Goal: Task Accomplishment & Management: Manage account settings

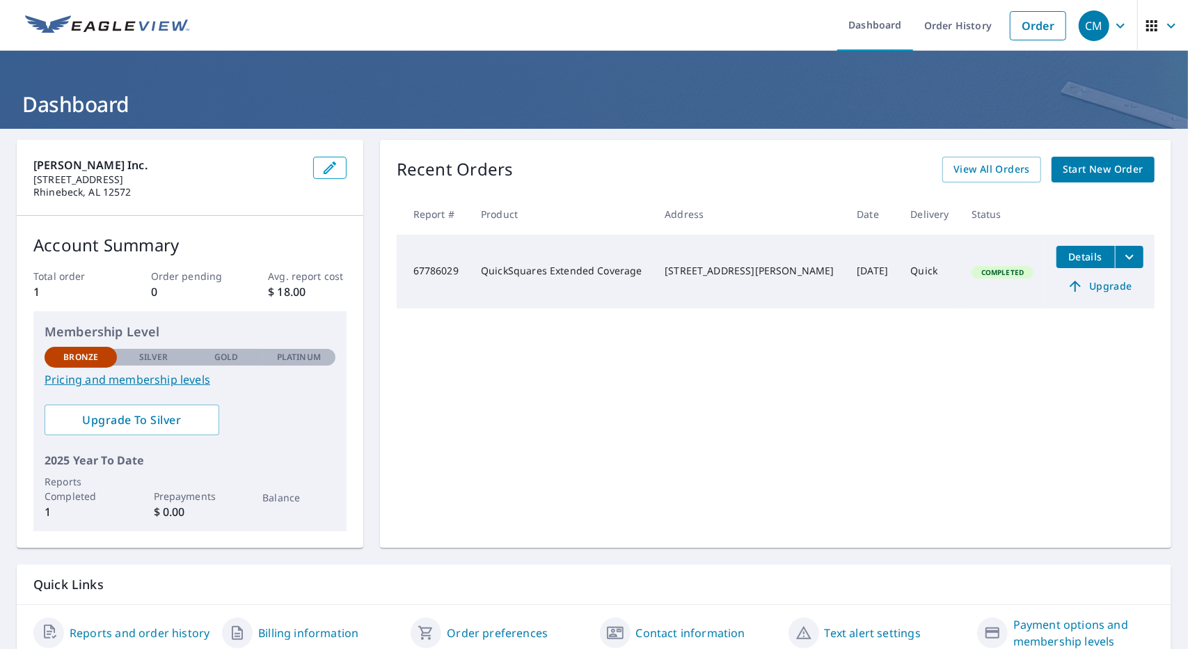
click at [1121, 258] on icon "filesDropdownBtn-67786029" at bounding box center [1129, 257] width 17 height 17
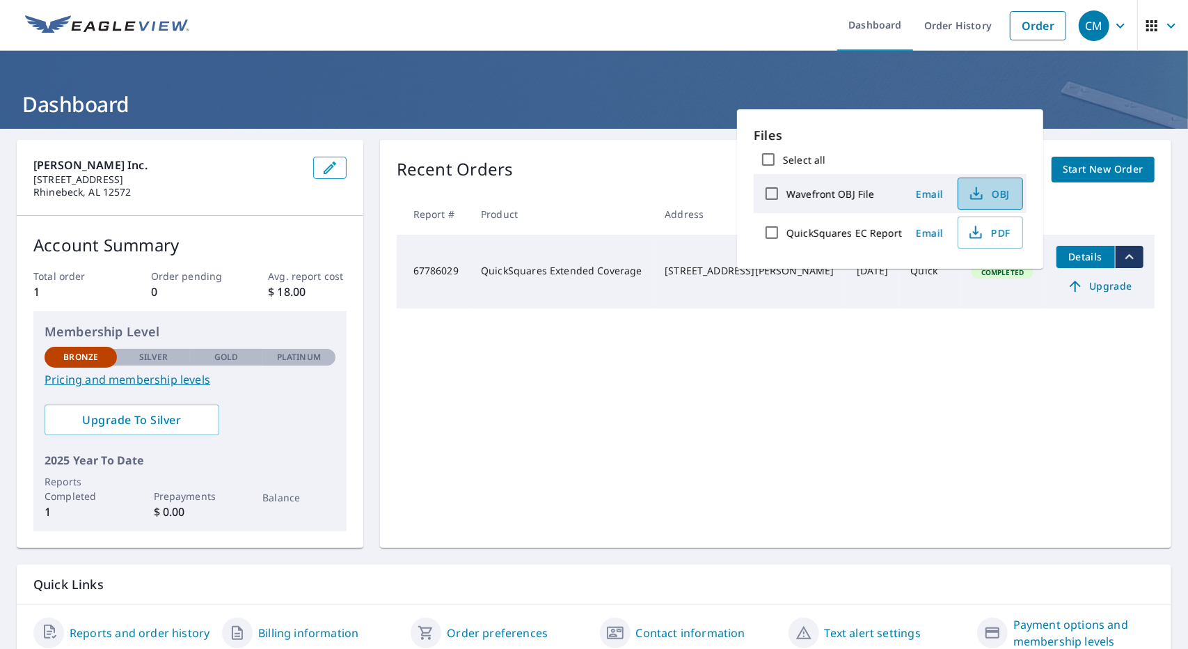
click at [991, 198] on span "OBJ" at bounding box center [989, 193] width 45 height 17
click at [824, 469] on div "Recent Orders View All Orders Start New Order Report # Product Address Date Del…" at bounding box center [776, 344] width 792 height 408
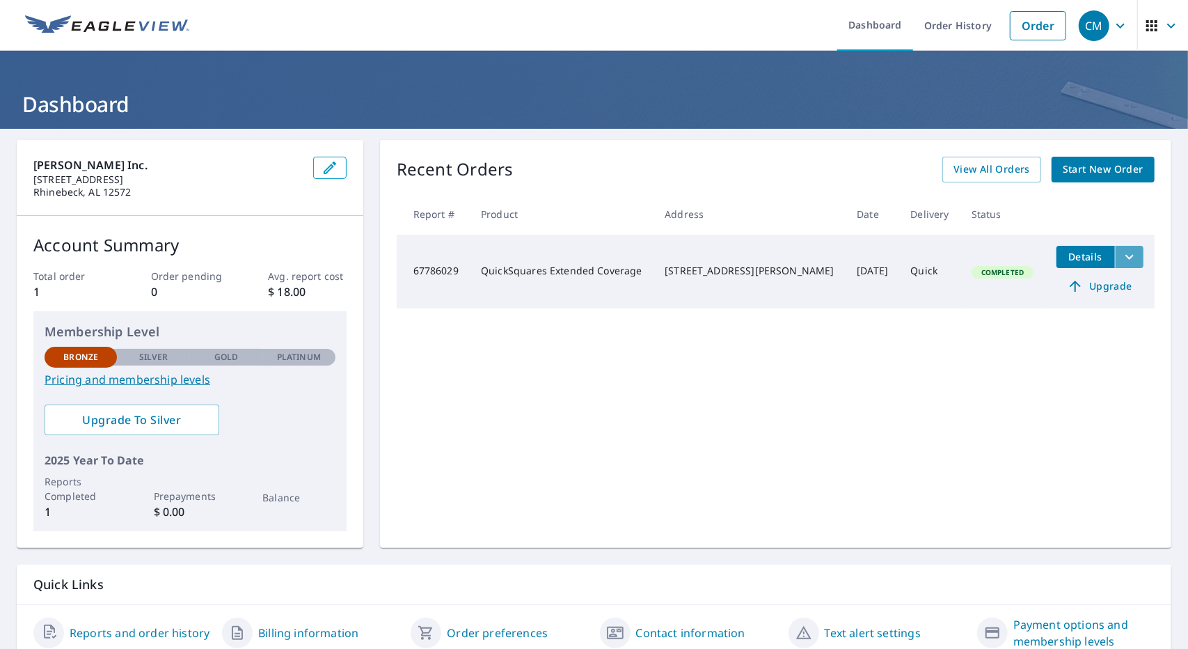
click at [1121, 257] on icon "filesDropdownBtn-67786029" at bounding box center [1129, 257] width 17 height 17
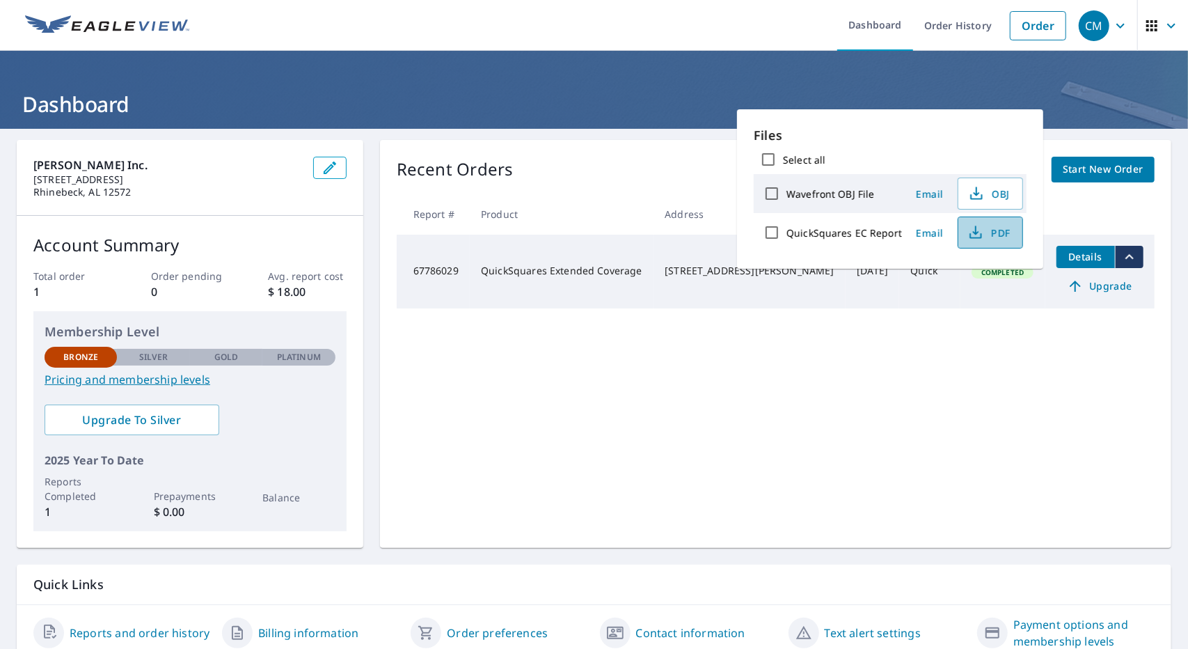
click at [987, 235] on span "PDF" at bounding box center [989, 232] width 45 height 17
click at [1092, 291] on span "Upgrade" at bounding box center [1100, 286] width 70 height 17
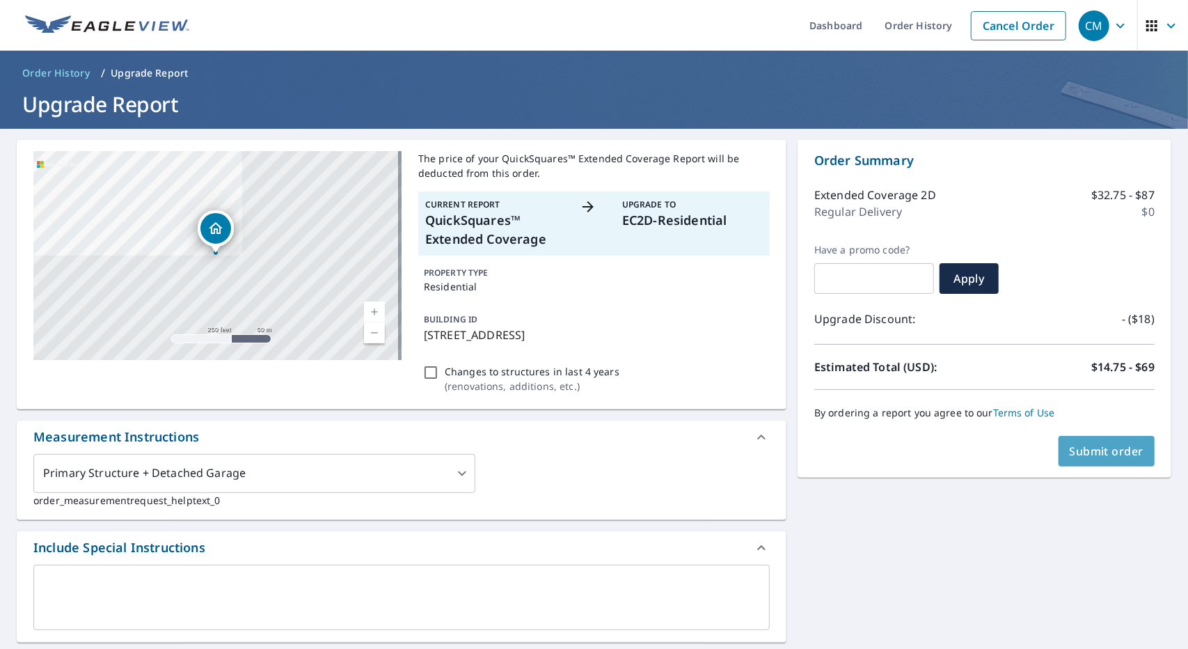
click at [1113, 462] on button "Submit order" at bounding box center [1107, 451] width 97 height 31
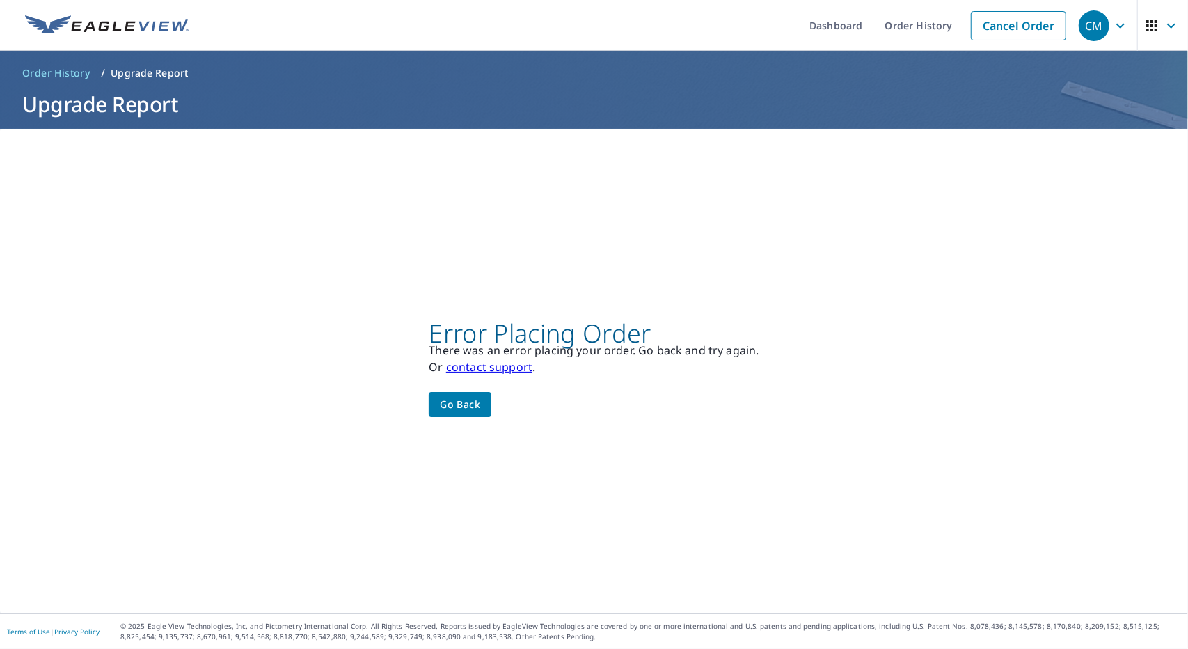
click at [498, 369] on link "contact support" at bounding box center [489, 366] width 86 height 15
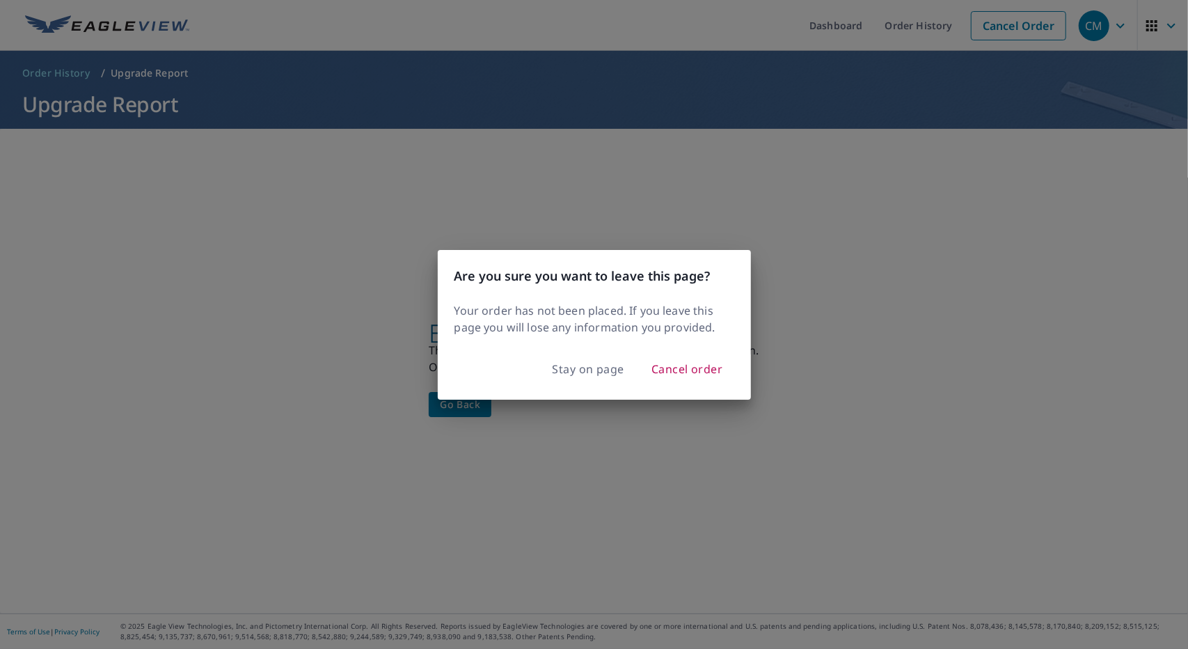
drag, startPoint x: 580, startPoint y: 366, endPoint x: 640, endPoint y: 374, distance: 61.0
click at [679, 375] on div "Stay on page Cancel order" at bounding box center [594, 374] width 313 height 50
click at [684, 365] on span "Cancel order" at bounding box center [688, 368] width 72 height 19
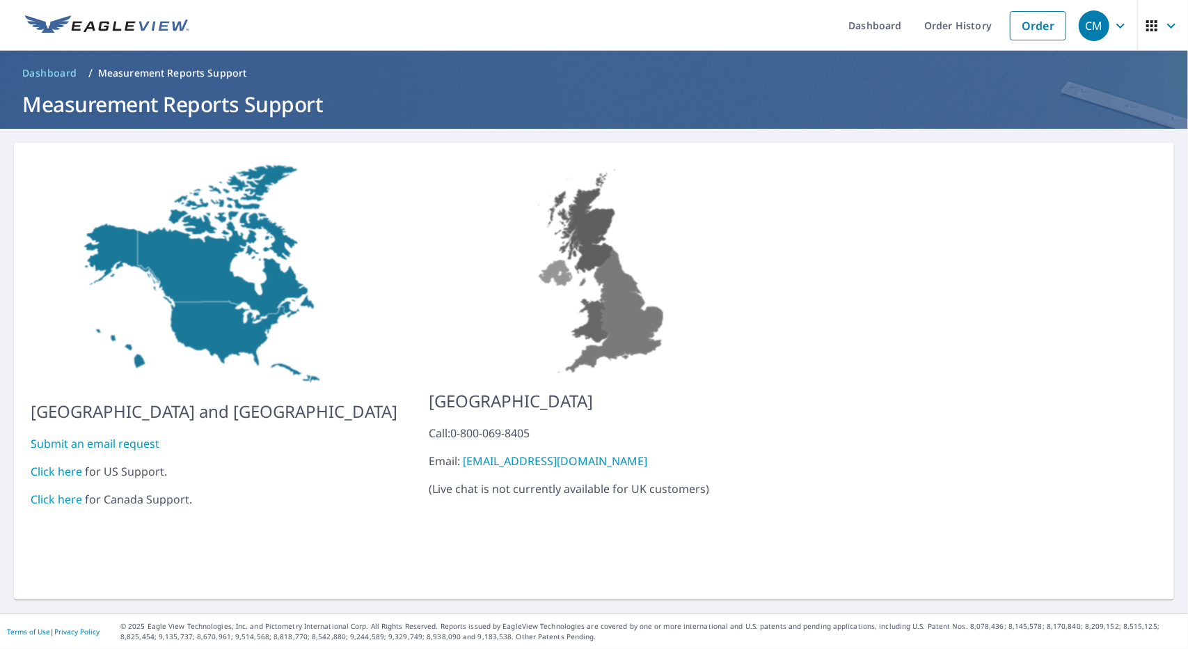
click at [69, 464] on link "Click here" at bounding box center [57, 471] width 52 height 15
click at [142, 22] on img at bounding box center [107, 25] width 164 height 21
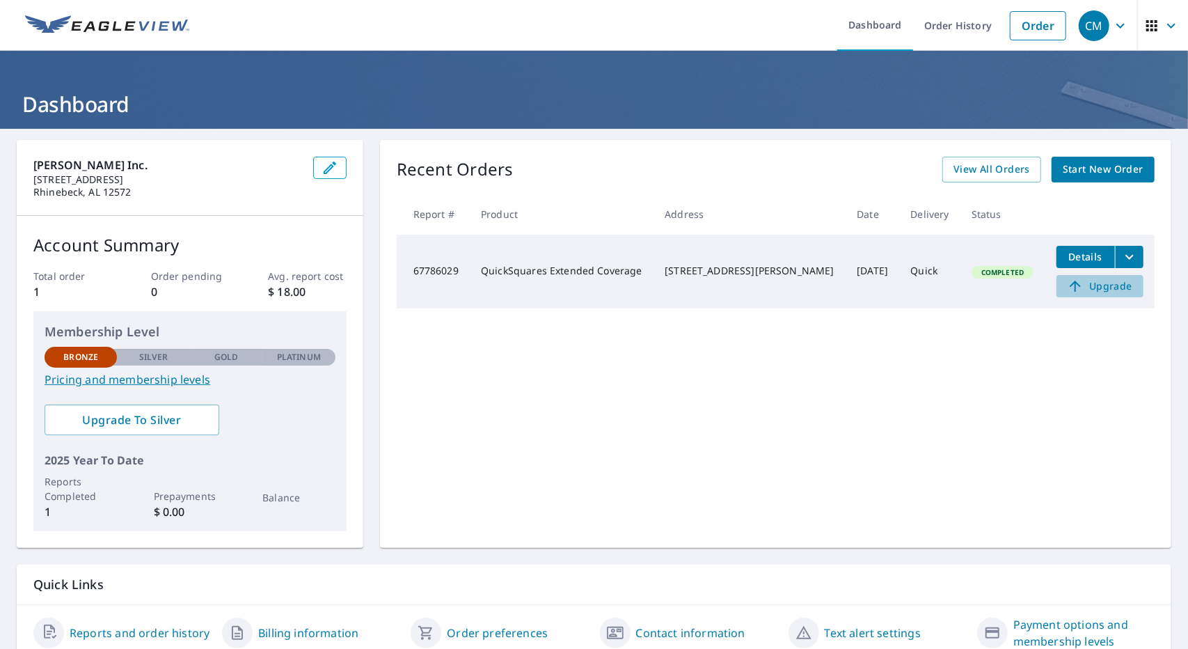
click at [1101, 286] on span "Upgrade" at bounding box center [1100, 286] width 70 height 17
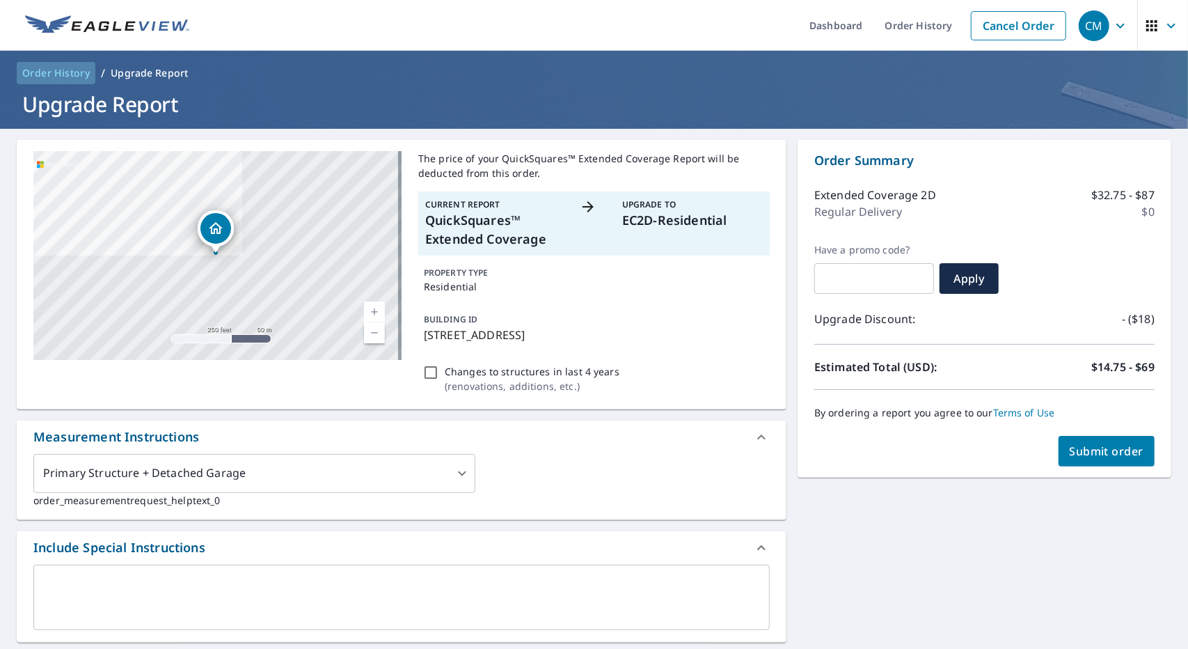
click at [77, 78] on span "Order History" at bounding box center [56, 73] width 68 height 14
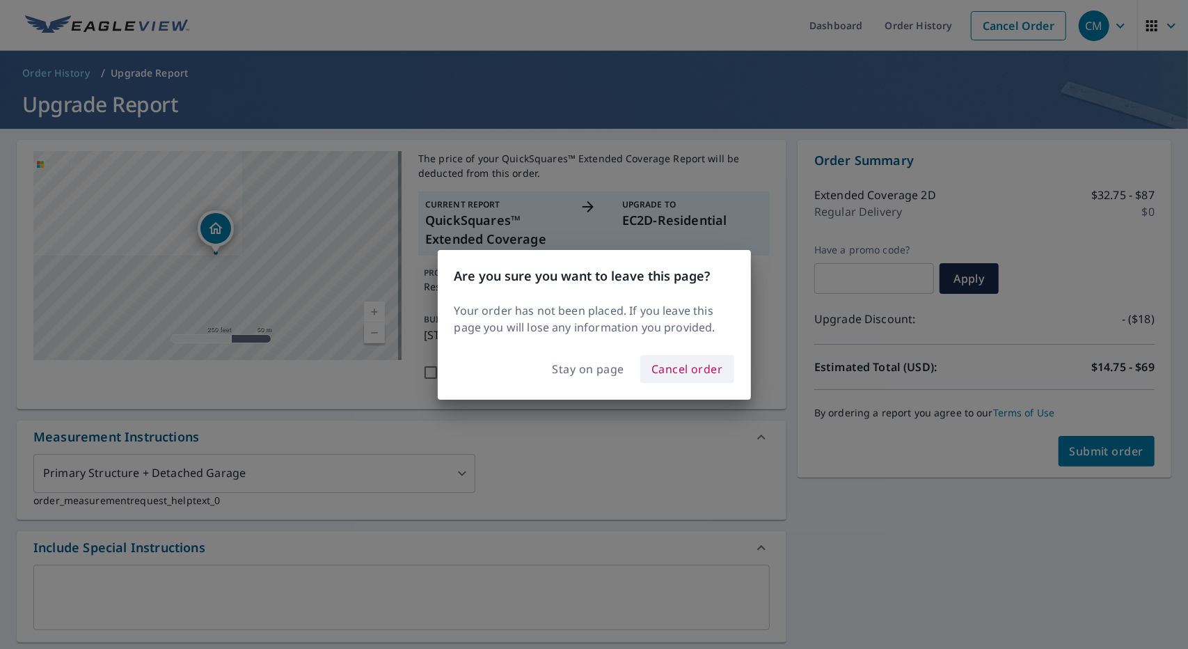
click at [656, 371] on span "Cancel order" at bounding box center [688, 368] width 72 height 19
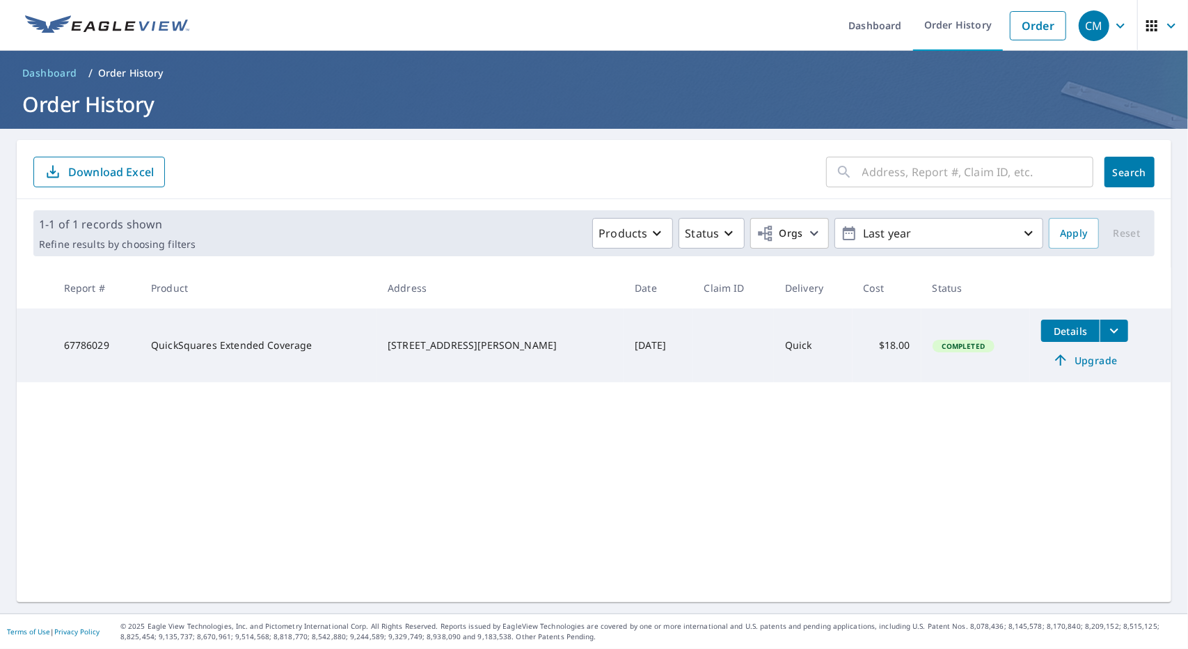
click at [710, 311] on td at bounding box center [733, 345] width 81 height 74
click at [702, 360] on td at bounding box center [733, 345] width 81 height 74
click at [184, 547] on div "​ Search Download Excel 1-1 of 1 records shown Refine results by choosing filte…" at bounding box center [594, 371] width 1155 height 462
drag, startPoint x: 391, startPoint y: 339, endPoint x: 480, endPoint y: 353, distance: 90.2
click at [480, 352] on div "[STREET_ADDRESS][PERSON_NAME]" at bounding box center [500, 345] width 225 height 14
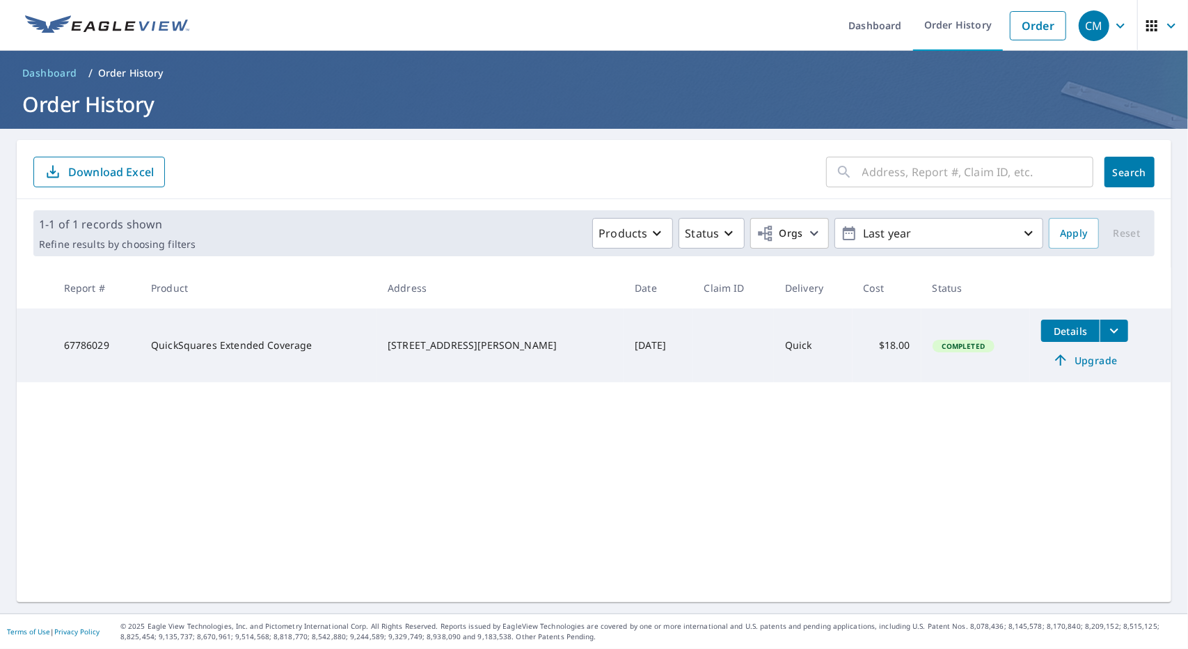
copy div "[STREET_ADDRESS][PERSON_NAME]"
click at [537, 473] on div "​ Search Download Excel 1-1 of 1 records shown Refine results by choosing filte…" at bounding box center [594, 371] width 1155 height 462
click at [1106, 334] on icon "filesDropdownBtn-67786029" at bounding box center [1114, 330] width 17 height 17
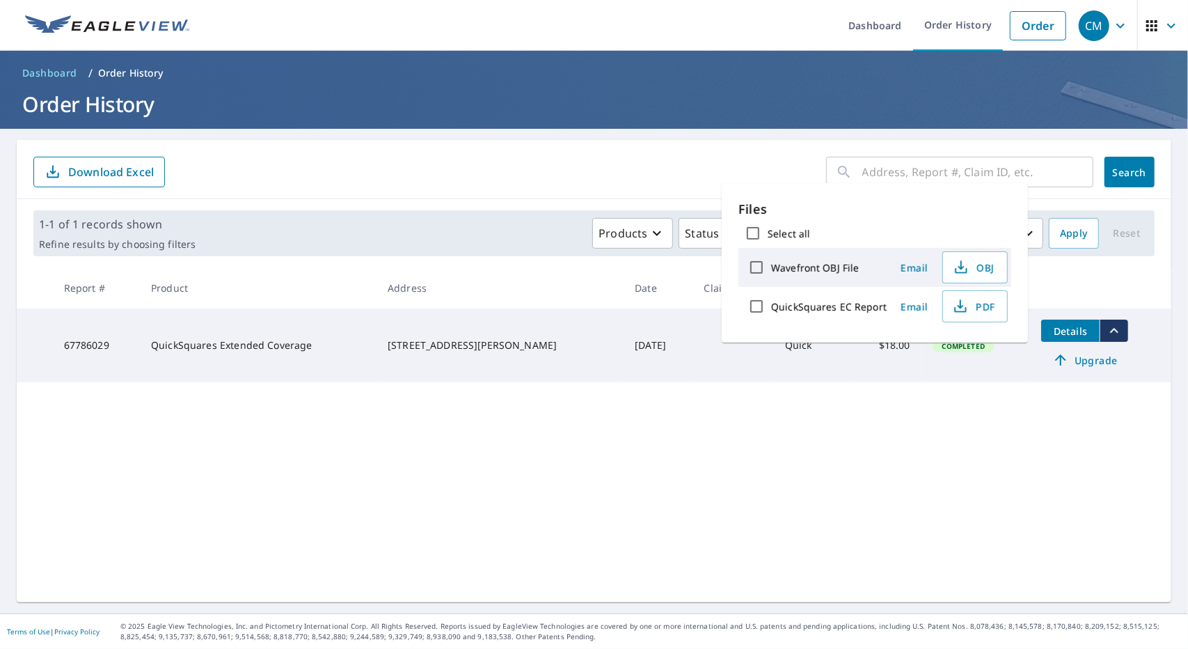
click at [753, 559] on div "​ Search Download Excel 1-1 of 1 records shown Refine results by choosing filte…" at bounding box center [594, 371] width 1155 height 462
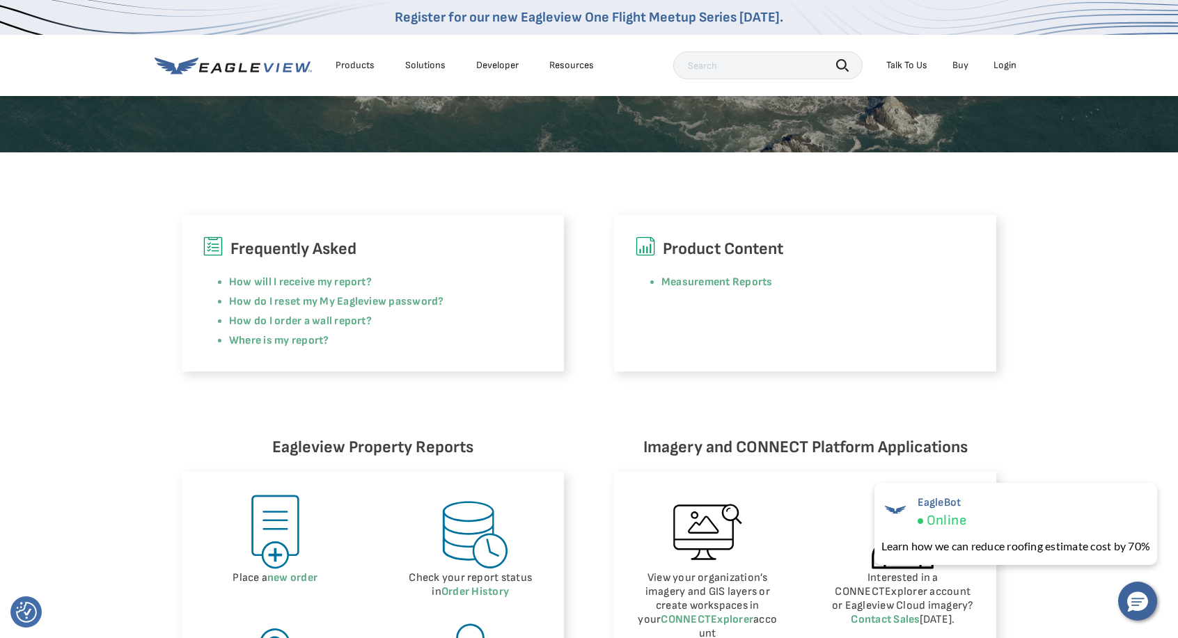
scroll to position [278, 0]
